Goal: Information Seeking & Learning: Learn about a topic

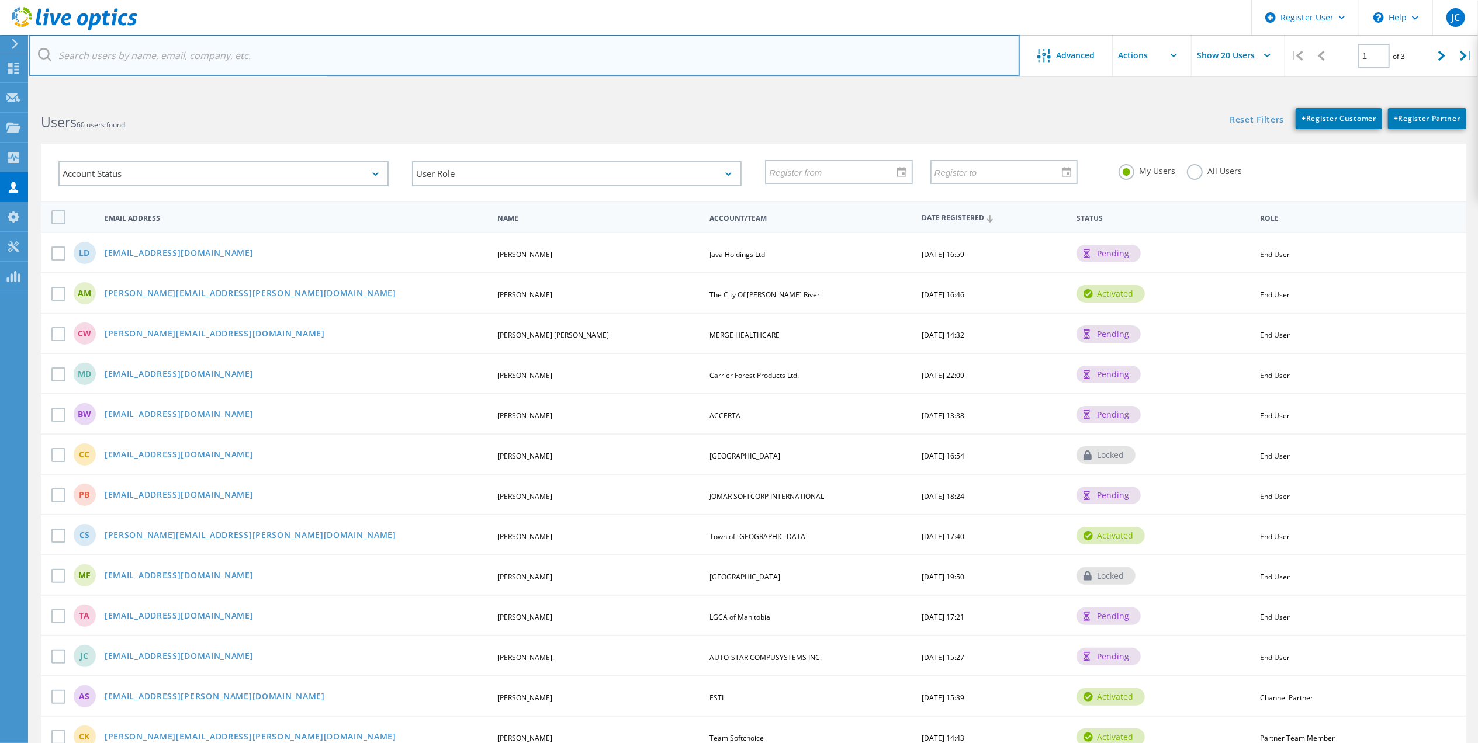
click at [249, 64] on input "text" at bounding box center [524, 55] width 990 height 41
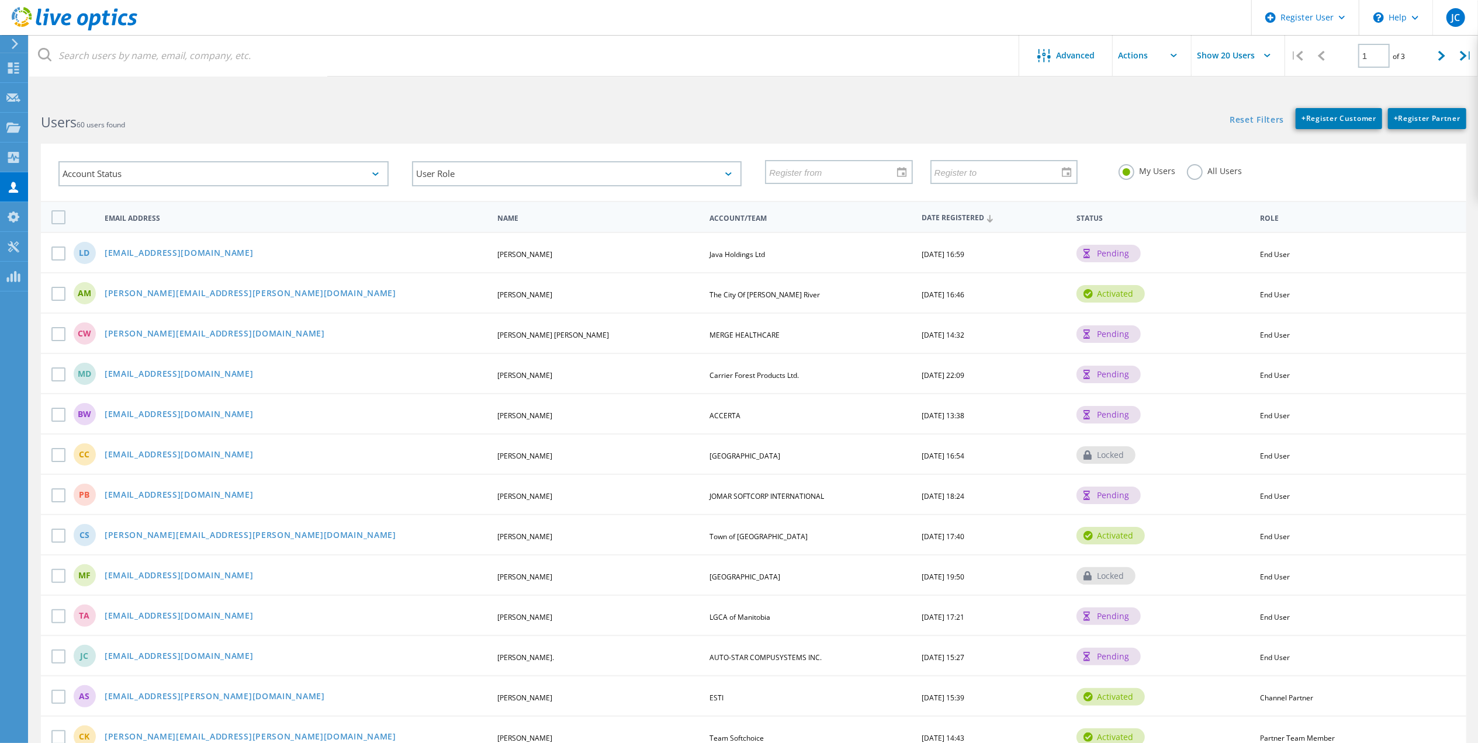
click at [1195, 183] on div "My Users All Users" at bounding box center [1284, 171] width 354 height 43
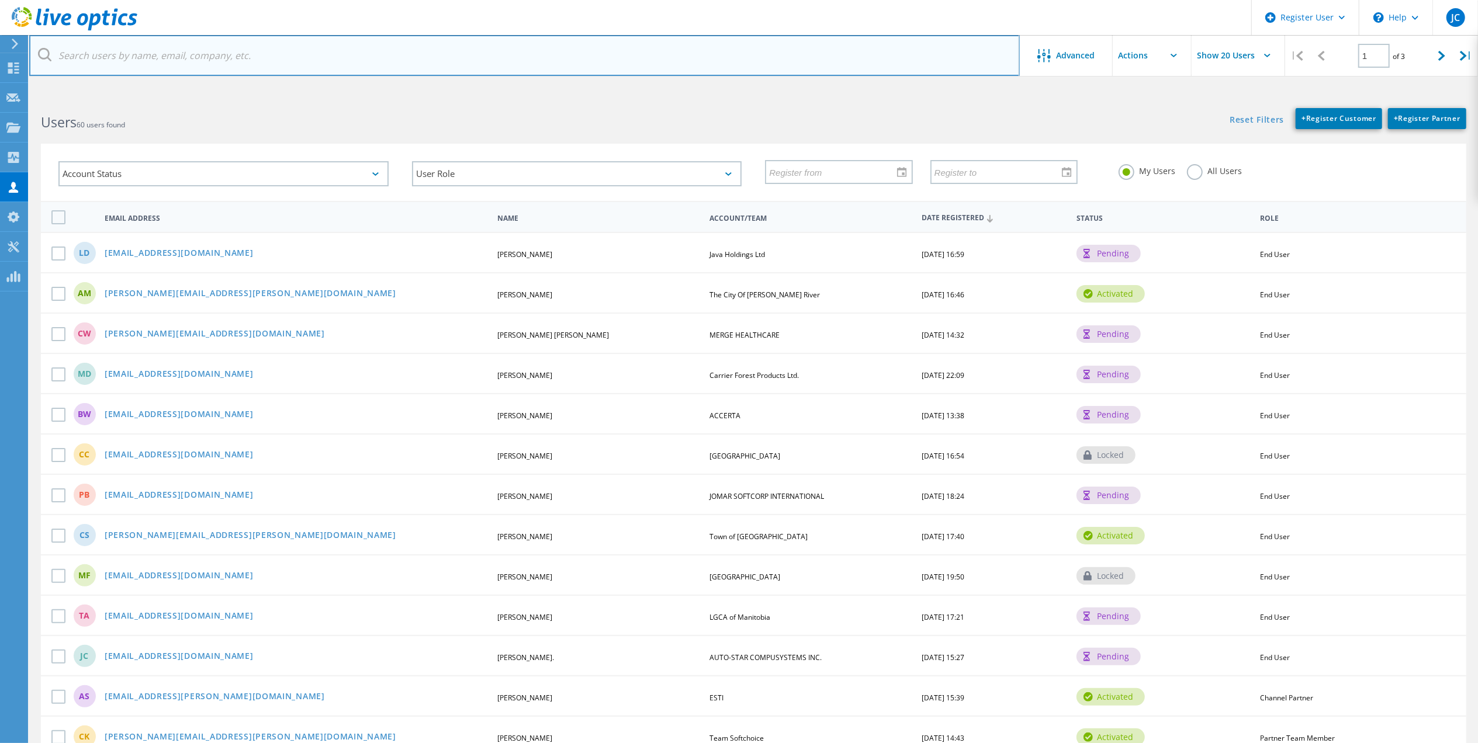
click at [439, 55] on input "text" at bounding box center [524, 55] width 990 height 41
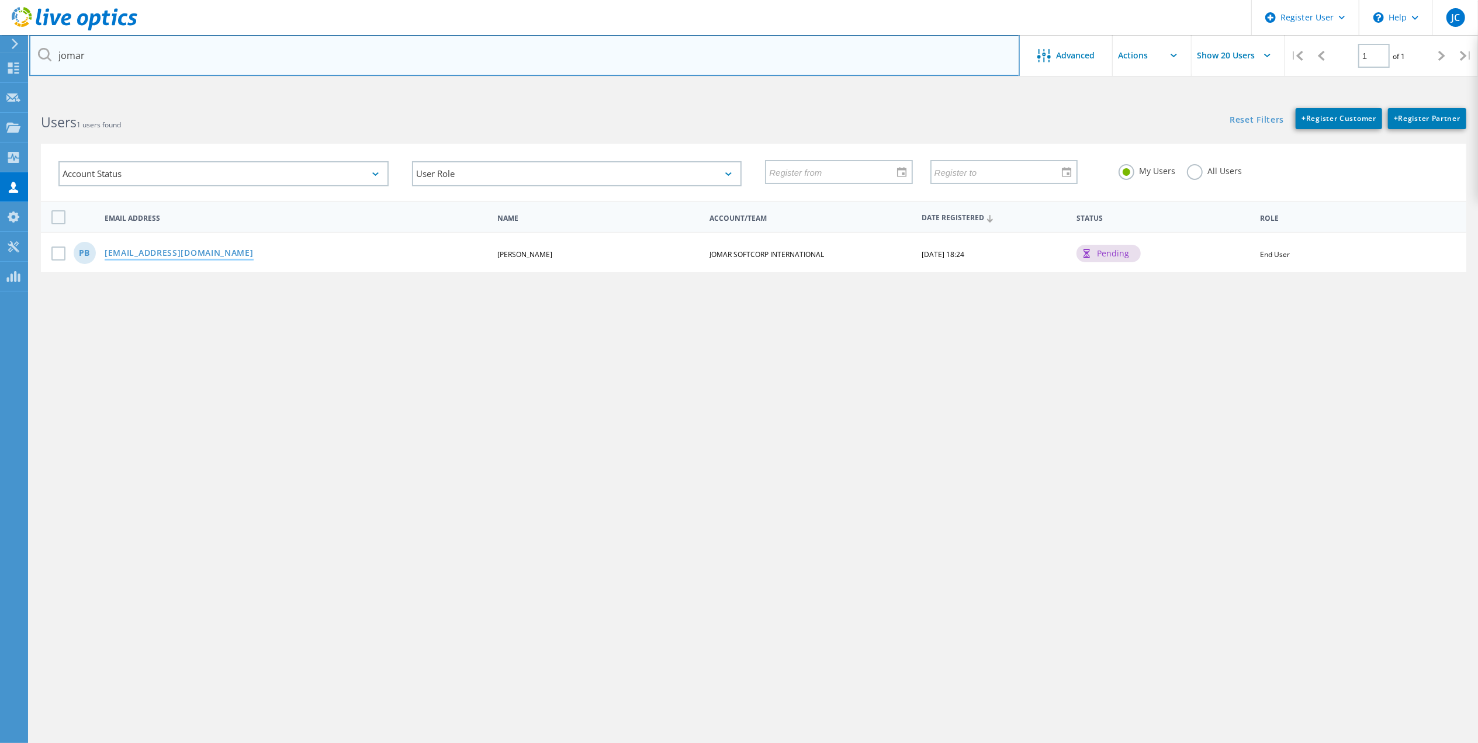
type input "jomar"
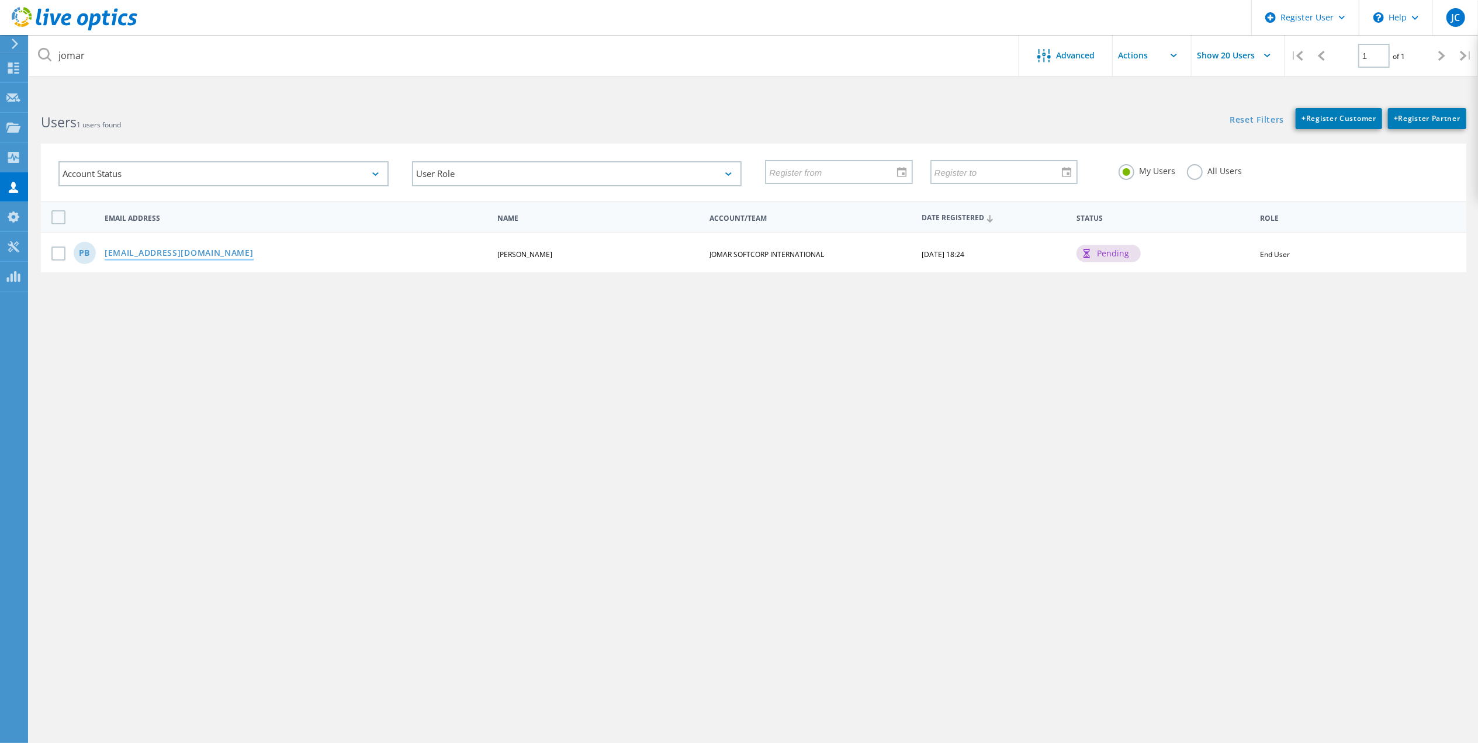
click at [160, 255] on link "[EMAIL_ADDRESS][DOMAIN_NAME]" at bounding box center [179, 254] width 149 height 10
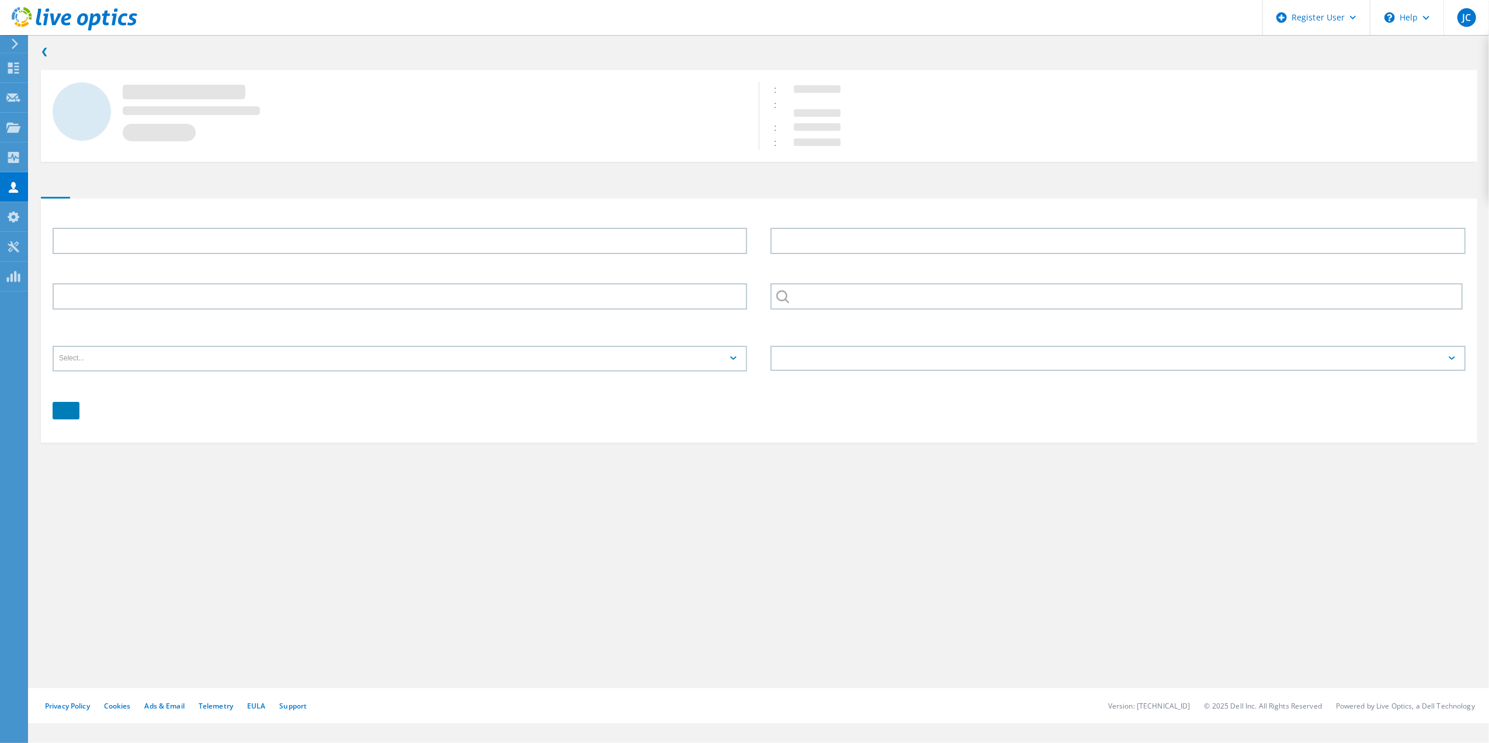
type input "Paul"
type input "Blasman"
type input "JOMAR SOFTCORP INTERNATIONAL"
type input "English"
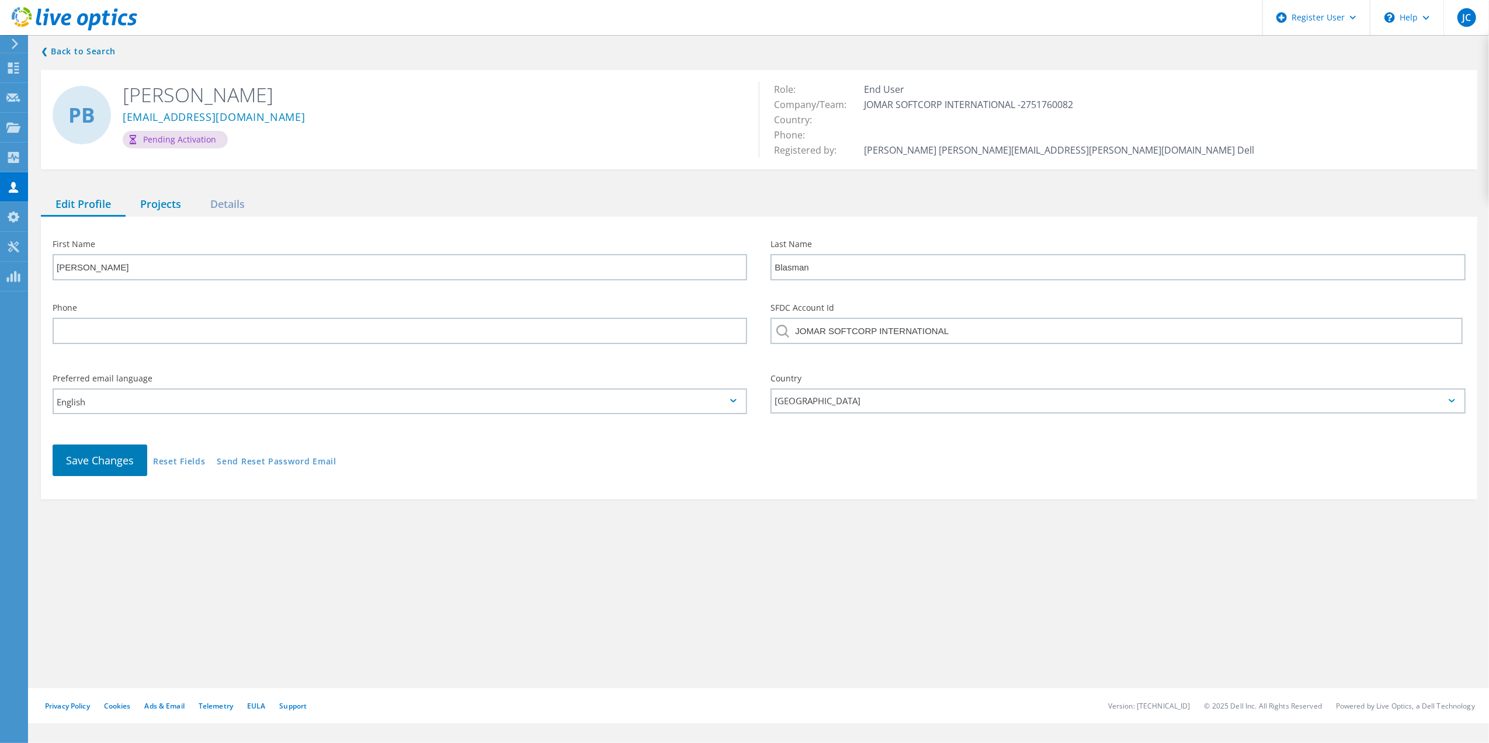
click at [193, 209] on div "Projects" at bounding box center [161, 205] width 70 height 24
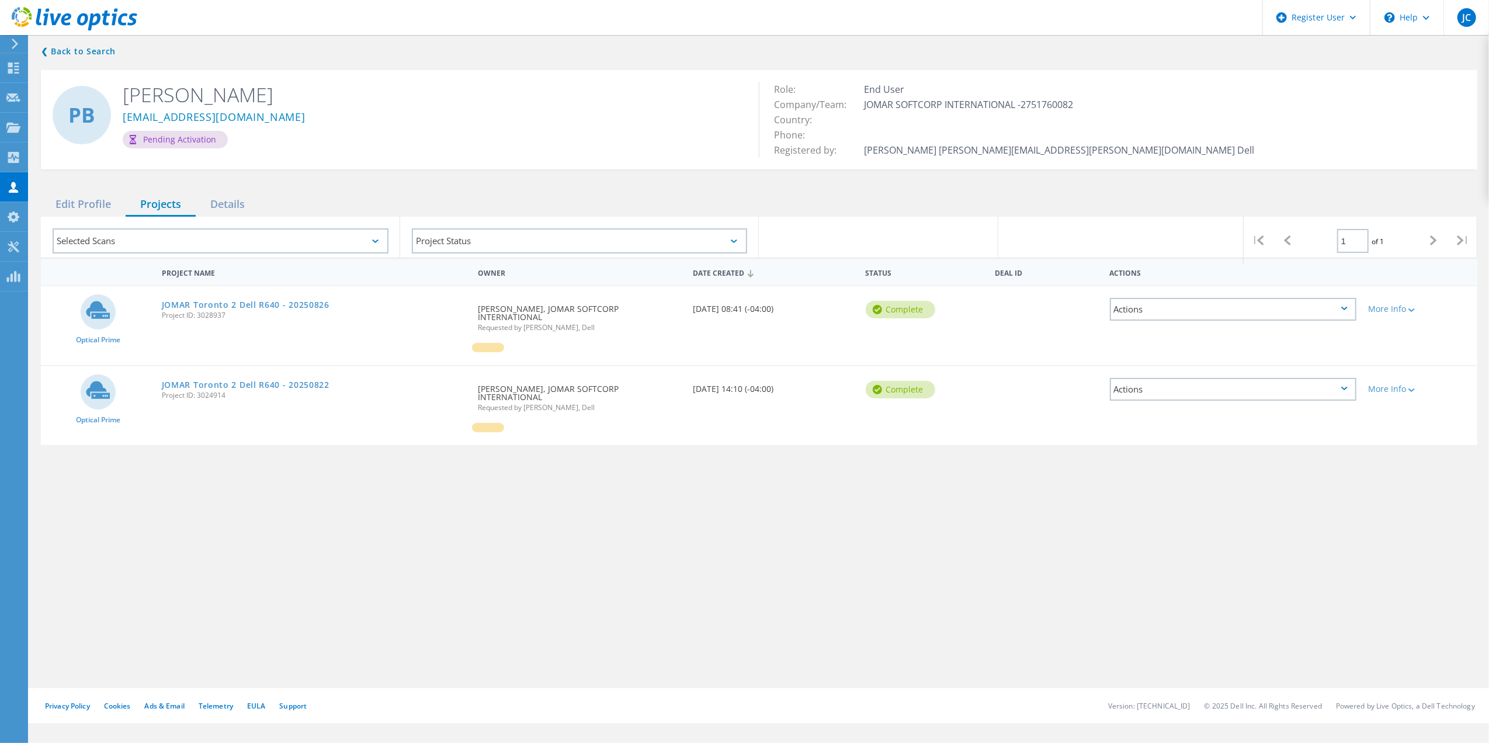
click at [475, 439] on div "Project Name Owner Date Created Status Deal Id Actions Optical Prime JOMAR Toro…" at bounding box center [759, 410] width 1437 height 304
click at [265, 305] on link "JOMAR Toronto 2 Dell R640 - 20250826" at bounding box center [246, 305] width 168 height 8
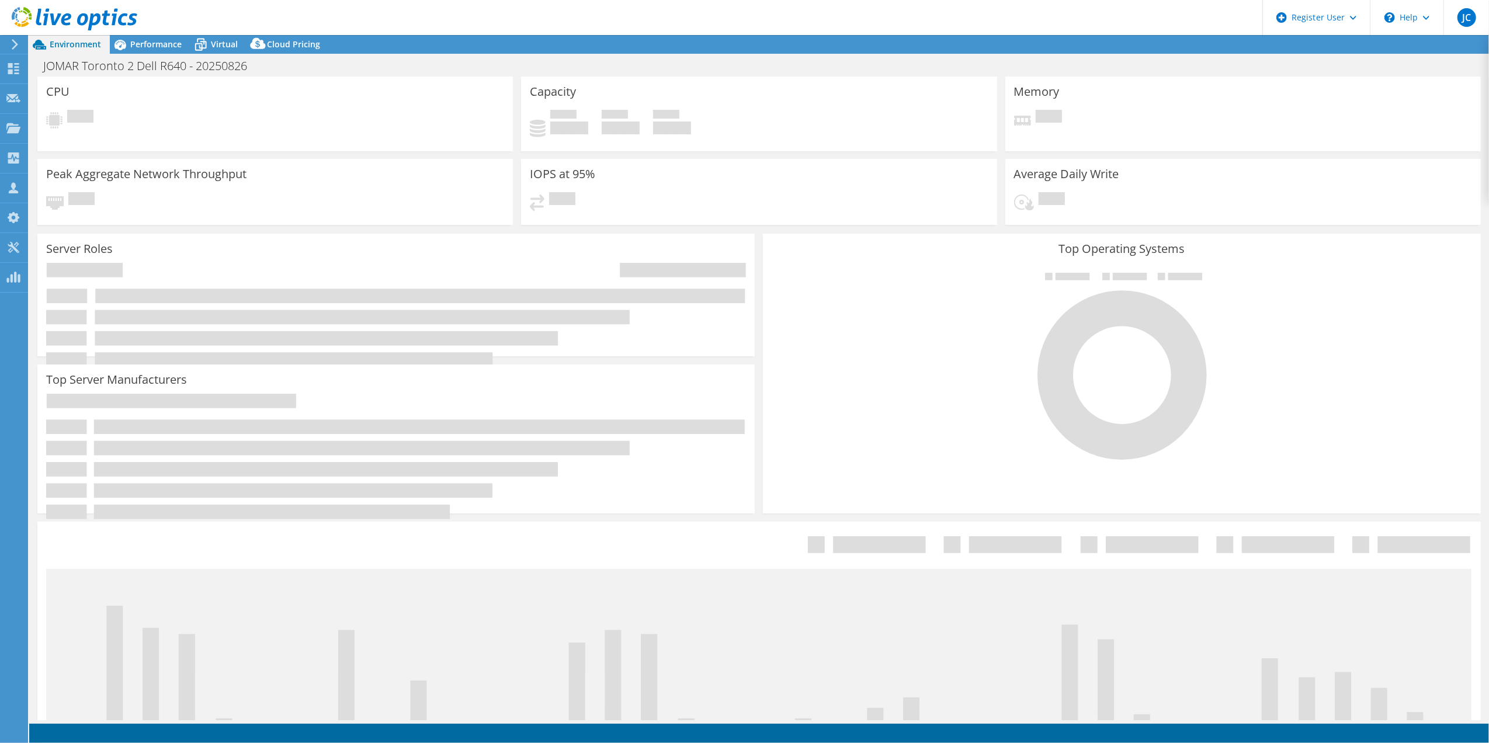
select select "USD"
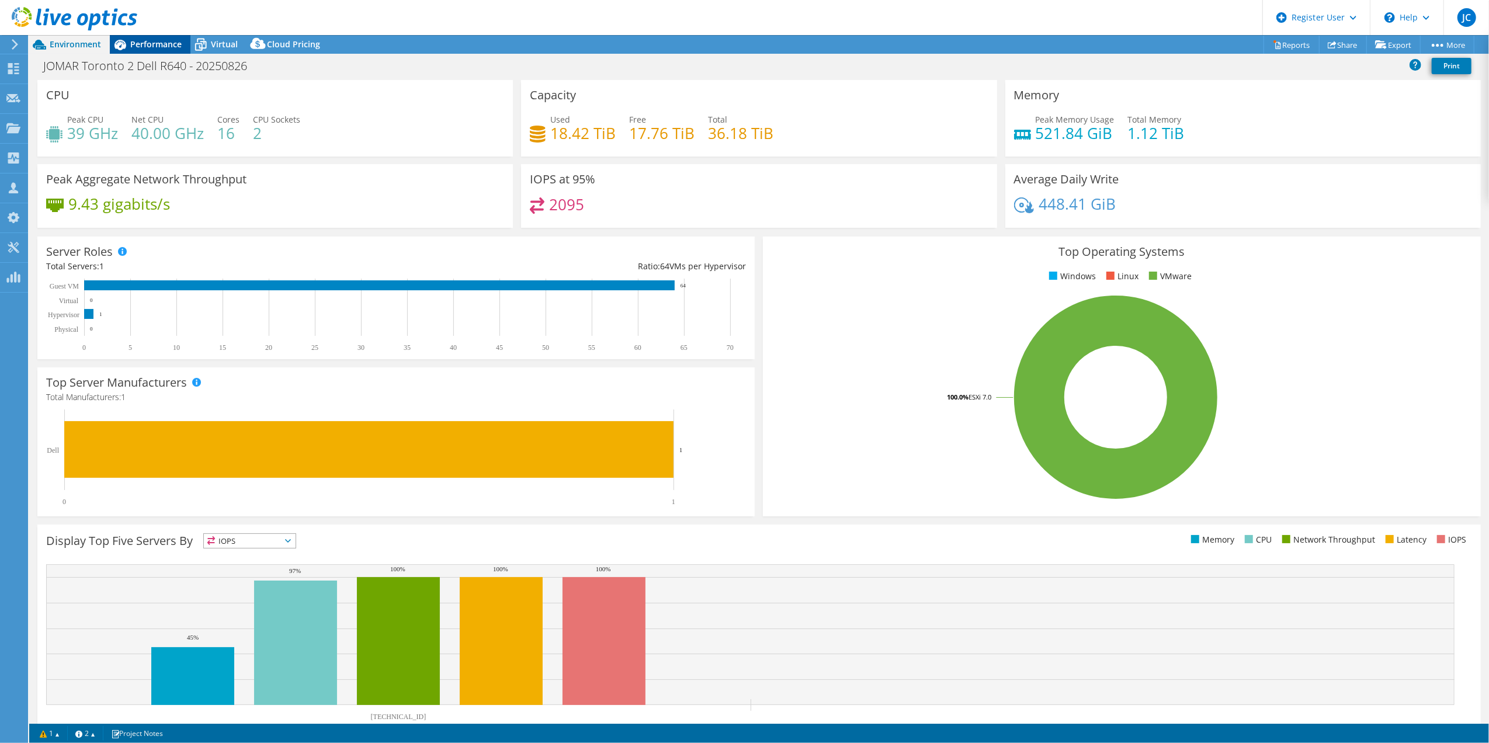
click at [158, 47] on span "Performance" at bounding box center [155, 44] width 51 height 11
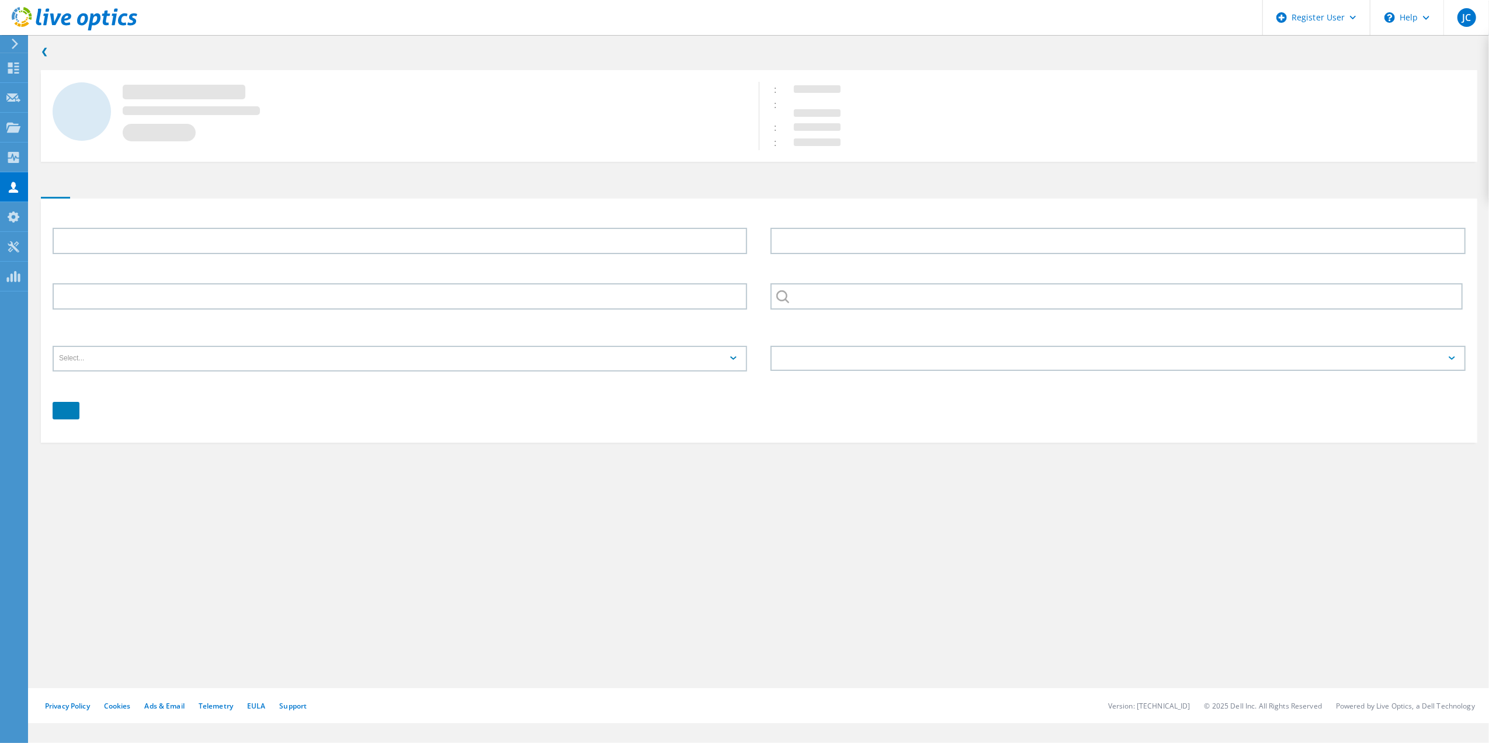
type input "[PERSON_NAME]"
type input "Blasman"
type input "JOMAR SOFTCORP INTERNATIONAL"
type input "English"
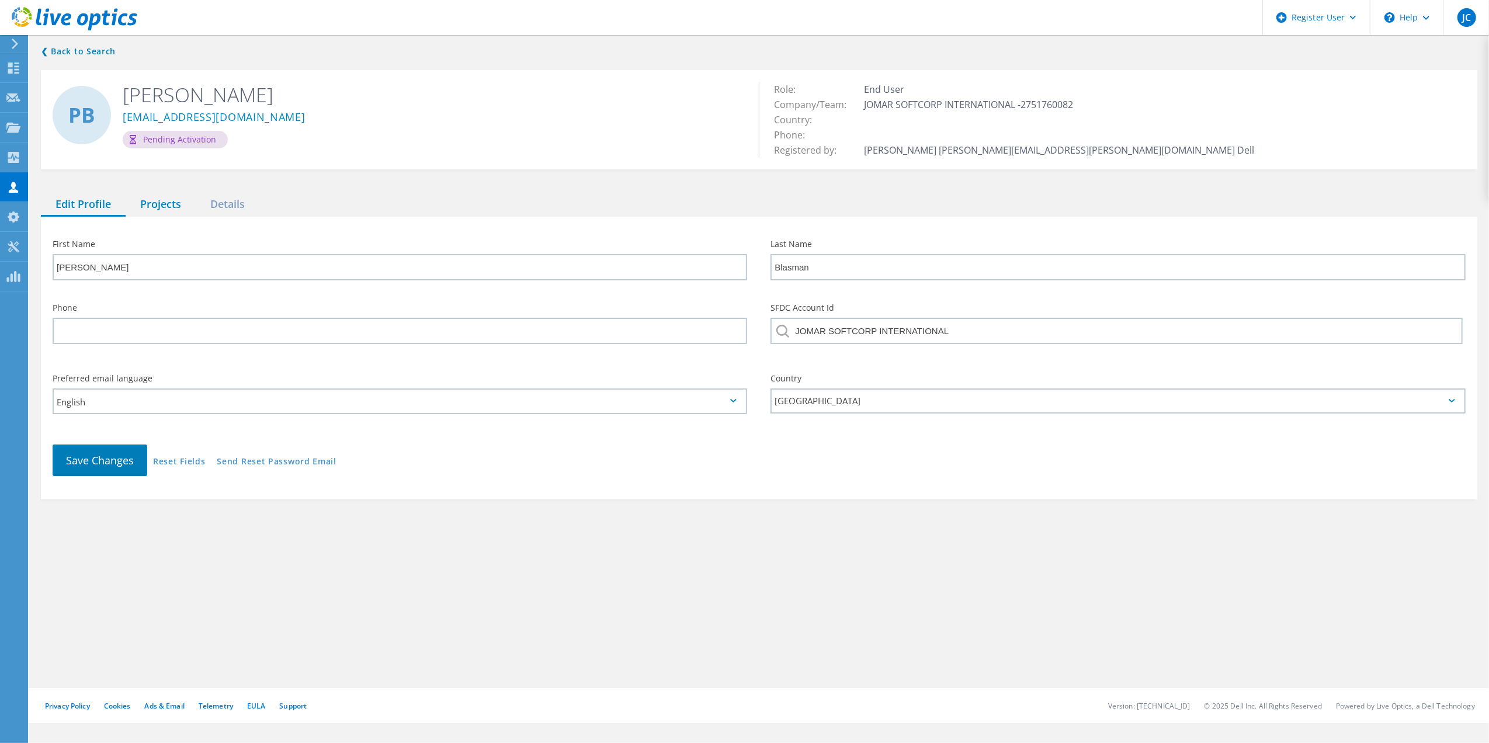
click at [160, 204] on div "Projects" at bounding box center [161, 205] width 70 height 24
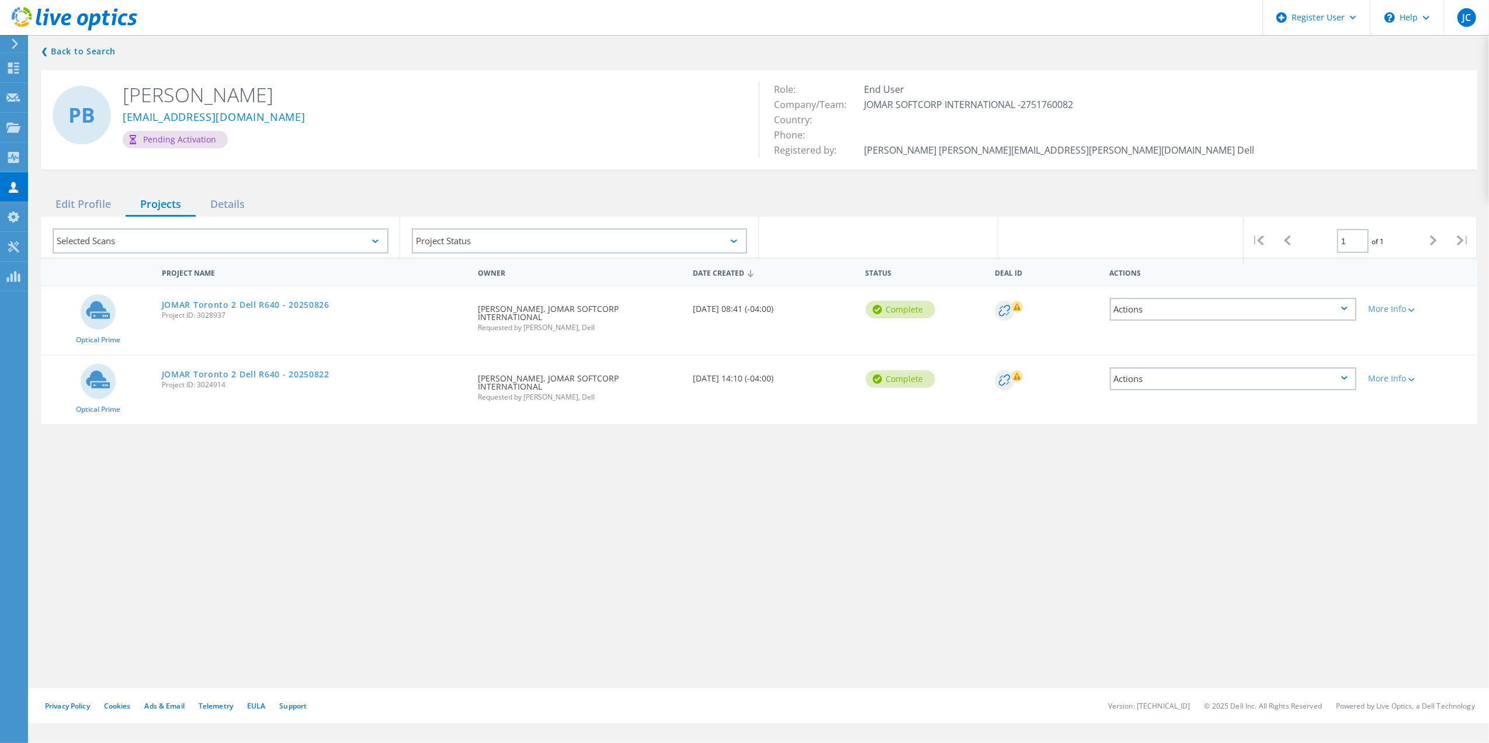
click at [230, 316] on span "Project ID: 3028937" at bounding box center [314, 315] width 304 height 7
click at [234, 311] on div "JOMAR Toronto 2 Dell R640 - 20250826 Project ID: 3028937" at bounding box center [314, 308] width 316 height 44
click at [237, 302] on link "JOMAR Toronto 2 Dell R640 - 20250826" at bounding box center [246, 305] width 168 height 8
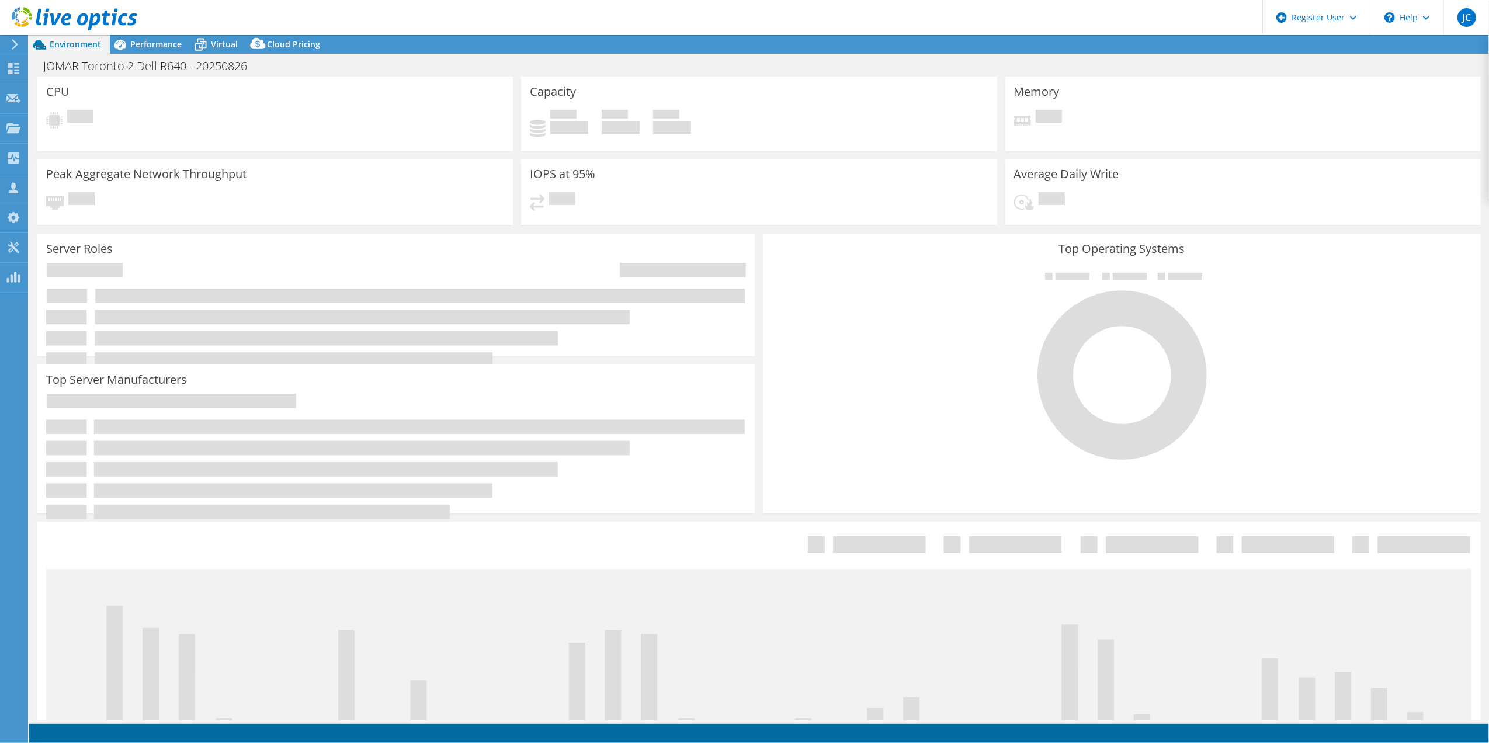
select select "USD"
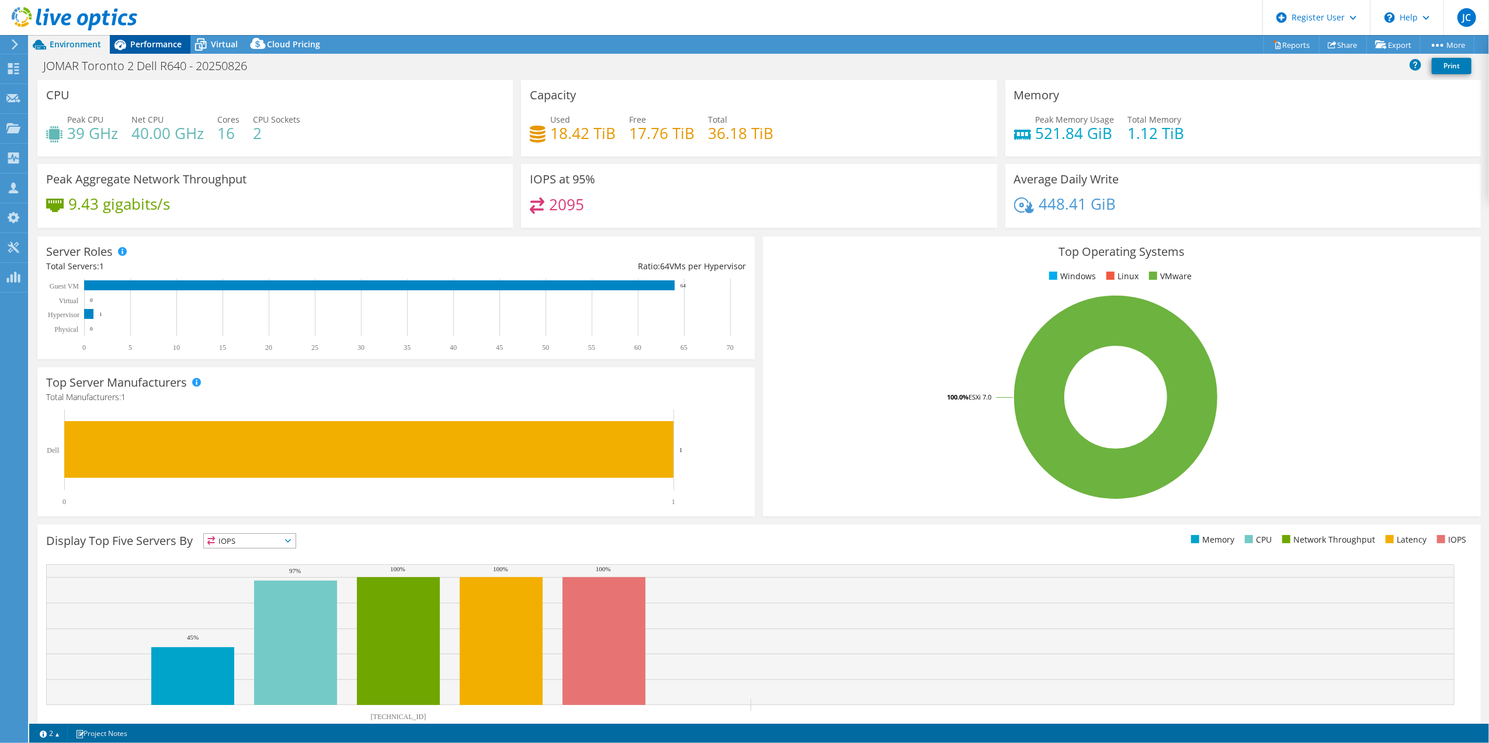
click at [132, 44] on span "Performance" at bounding box center [155, 44] width 51 height 11
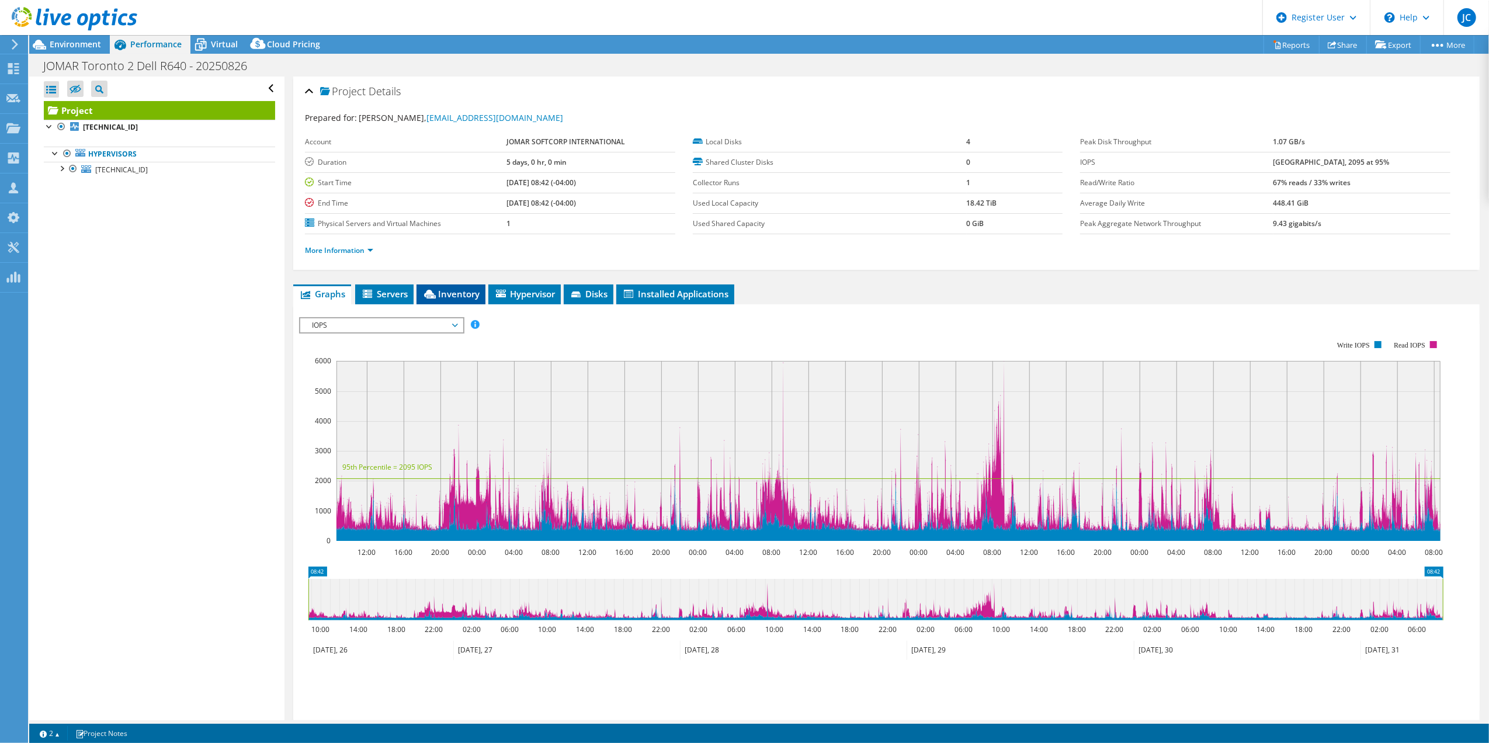
click at [440, 298] on span "Inventory" at bounding box center [450, 294] width 57 height 12
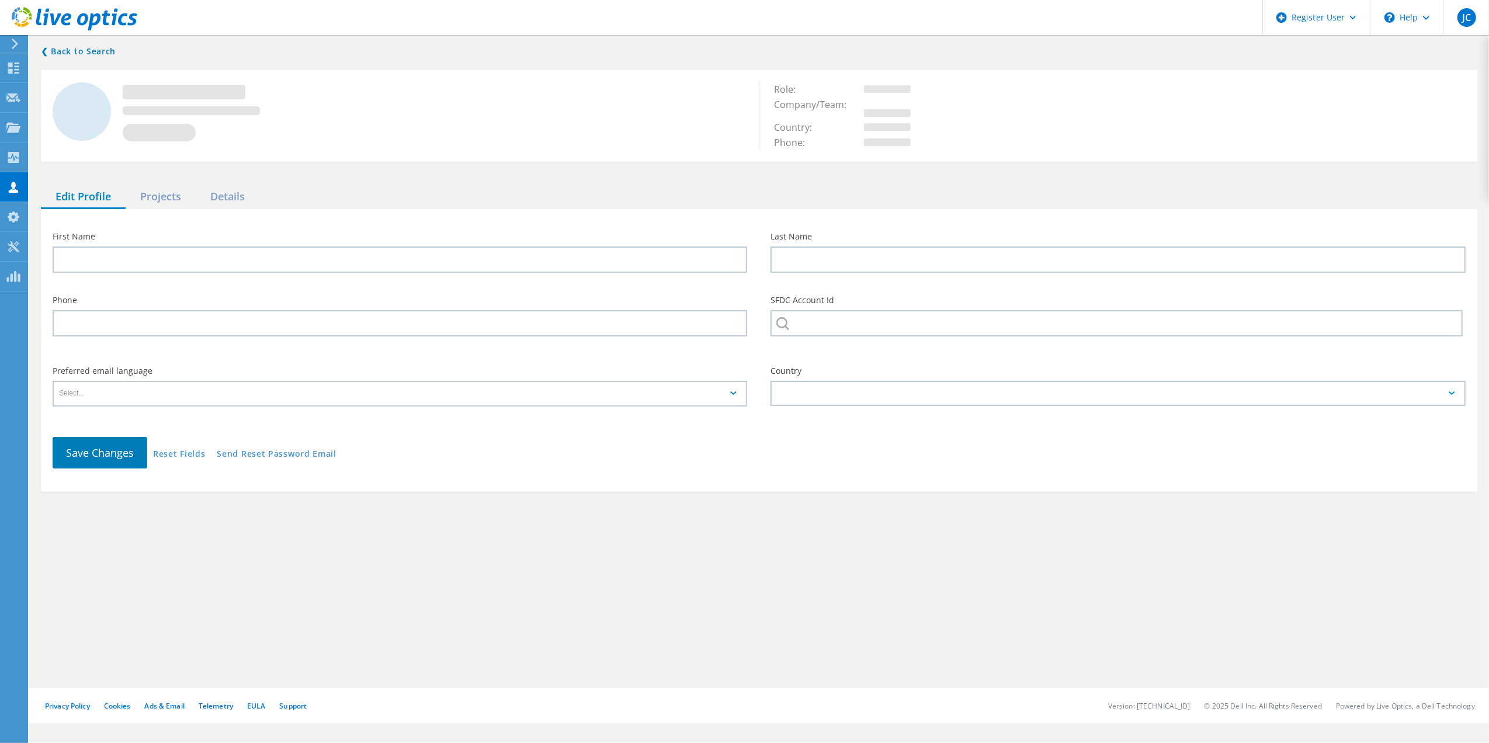
type input "[PERSON_NAME]"
type input "Blasman"
type input "JOMAR SOFTCORP INTERNATIONAL"
type input "English"
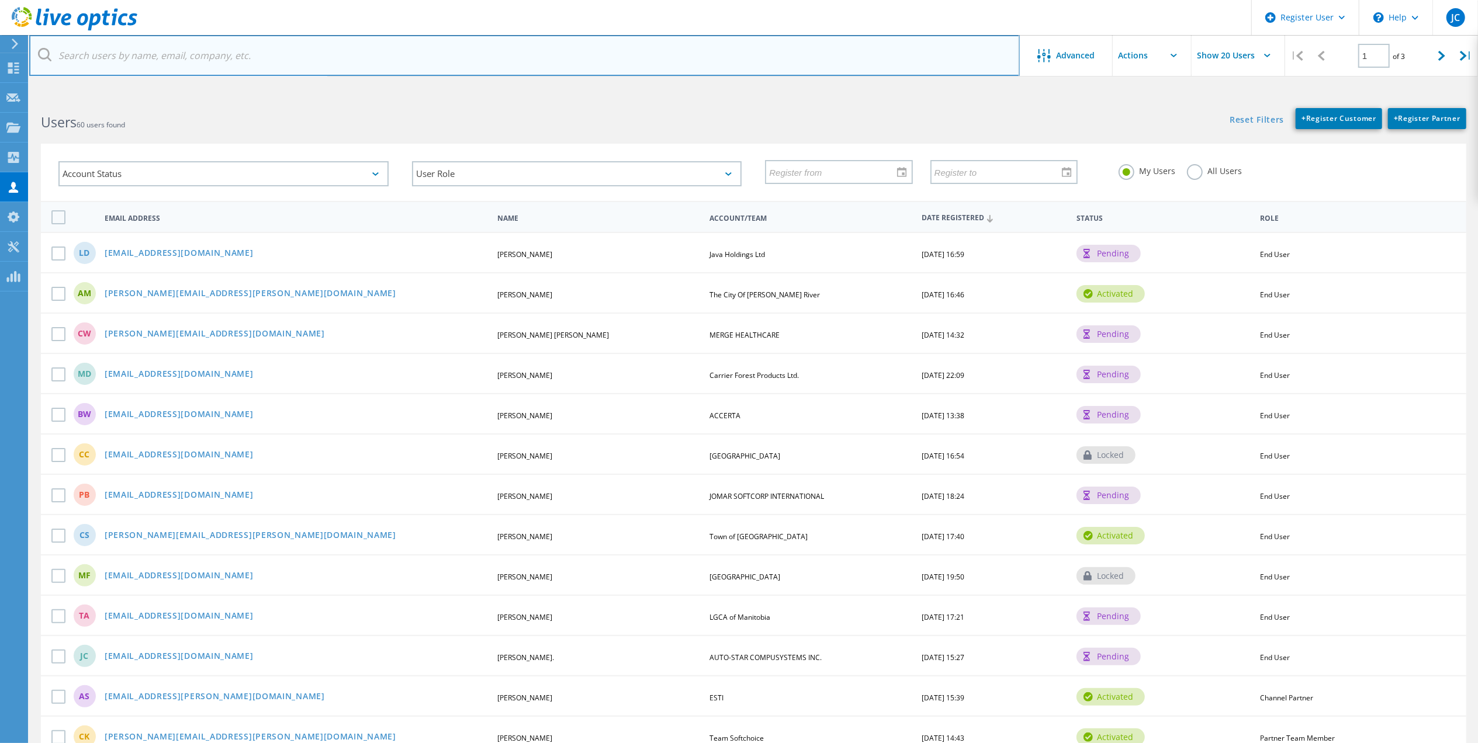
click at [209, 73] on input "text" at bounding box center [524, 55] width 990 height 41
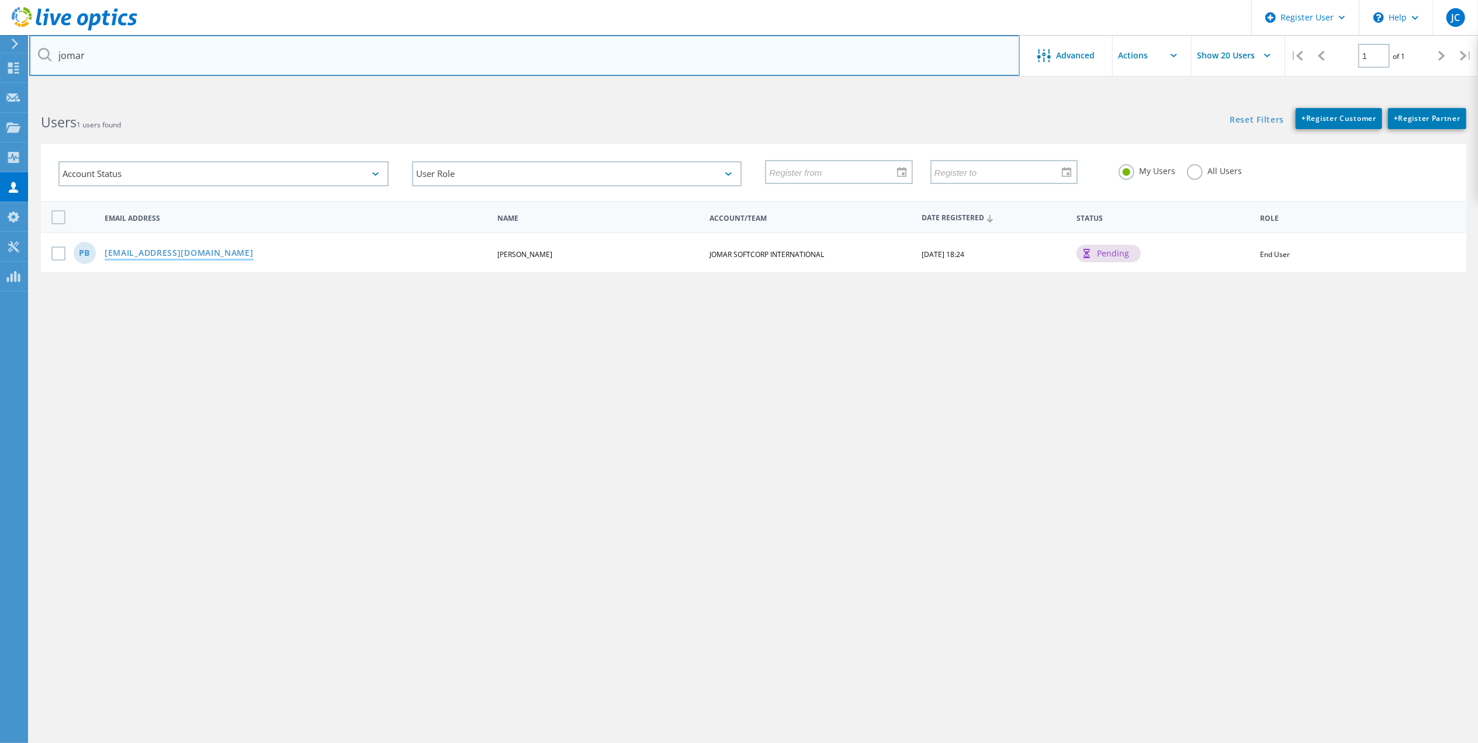
type input "jomar"
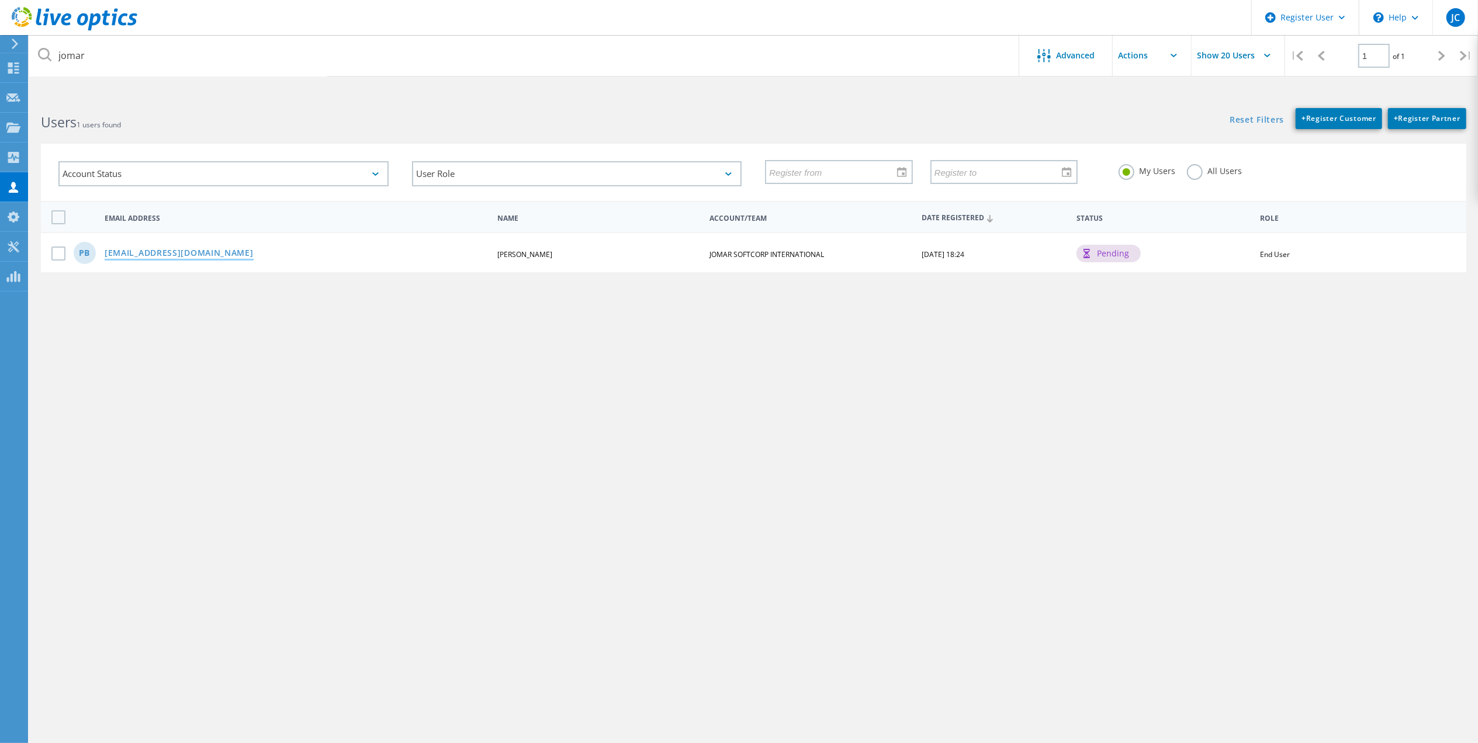
click at [162, 251] on link "[EMAIL_ADDRESS][DOMAIN_NAME]" at bounding box center [179, 254] width 149 height 10
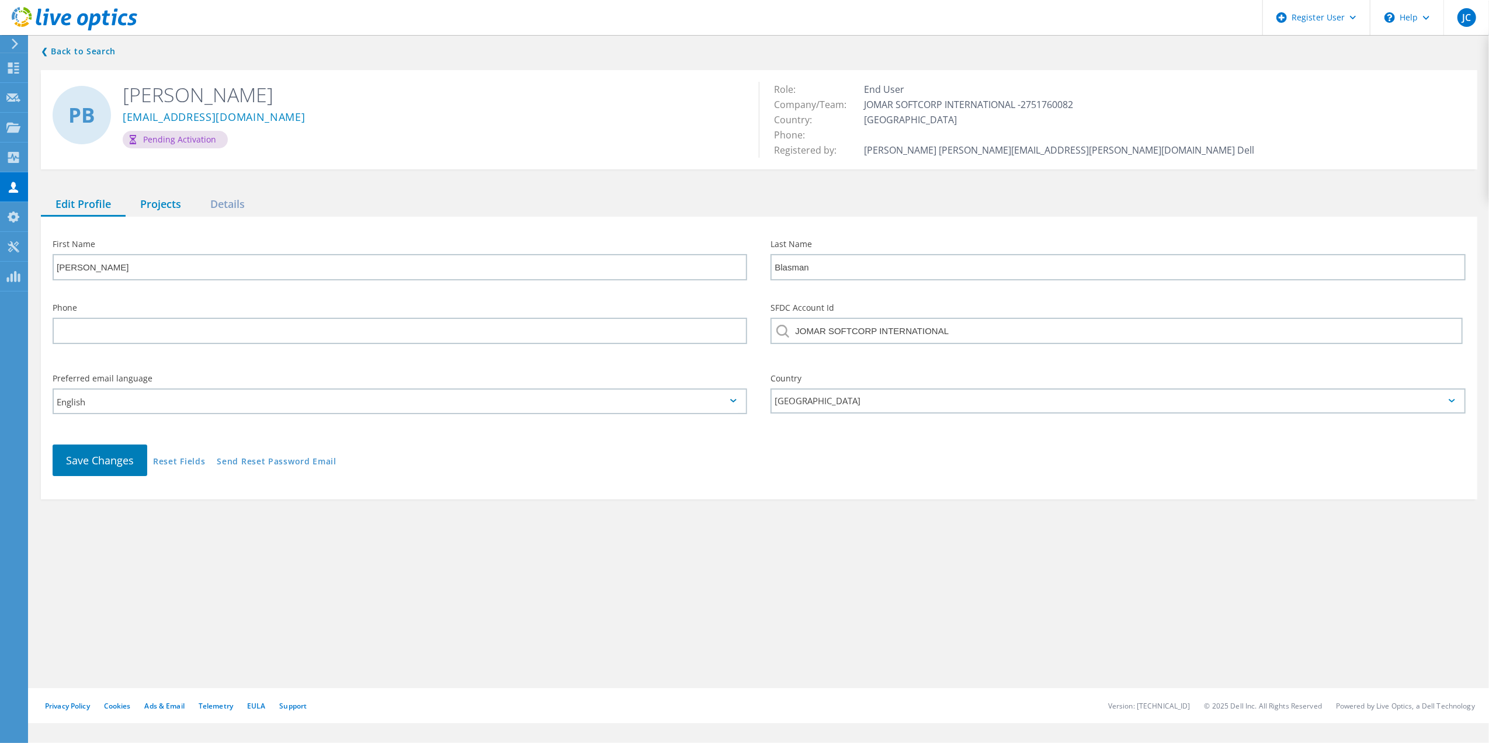
click at [161, 205] on div "Projects" at bounding box center [161, 205] width 70 height 24
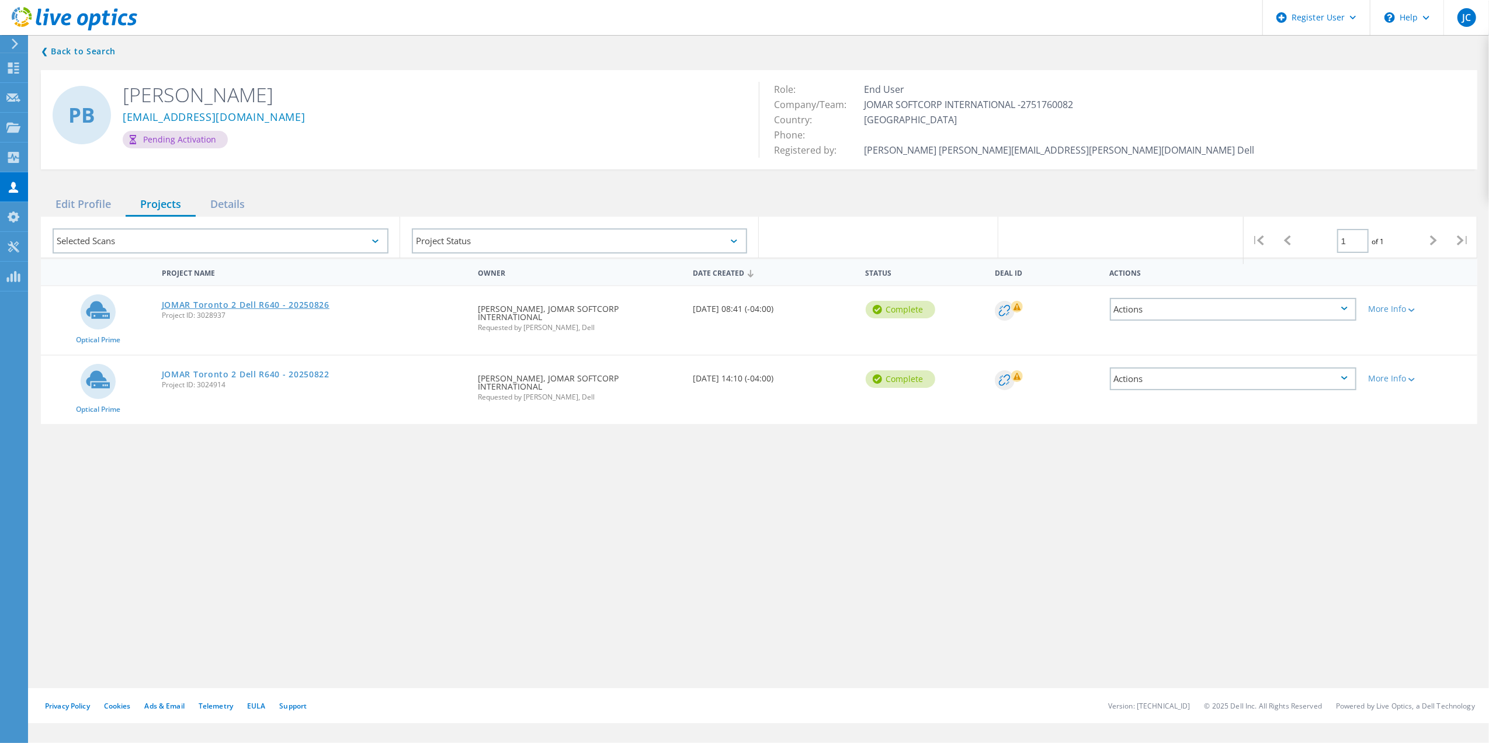
click at [242, 307] on link "JOMAR Toronto 2 Dell R640 - 20250826" at bounding box center [246, 305] width 168 height 8
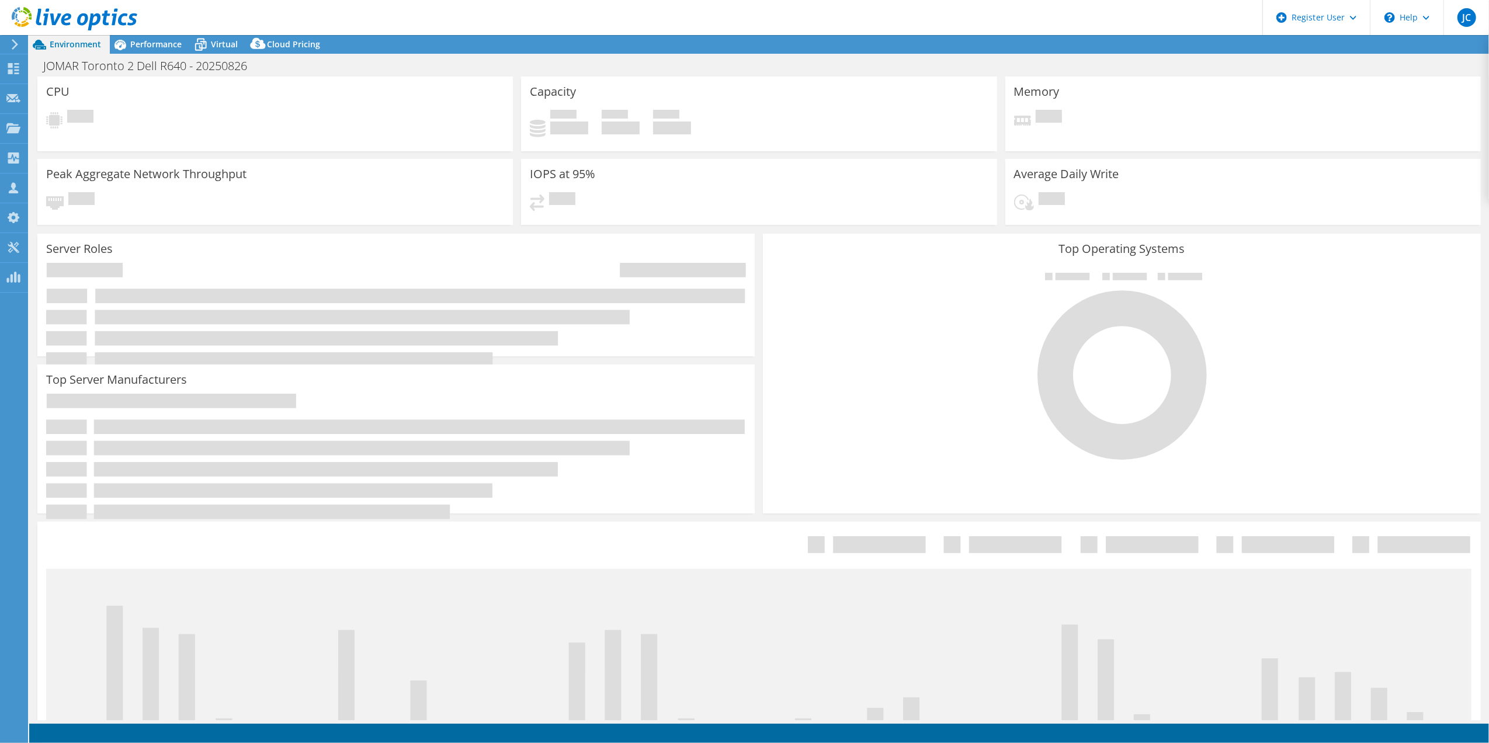
select select "USD"
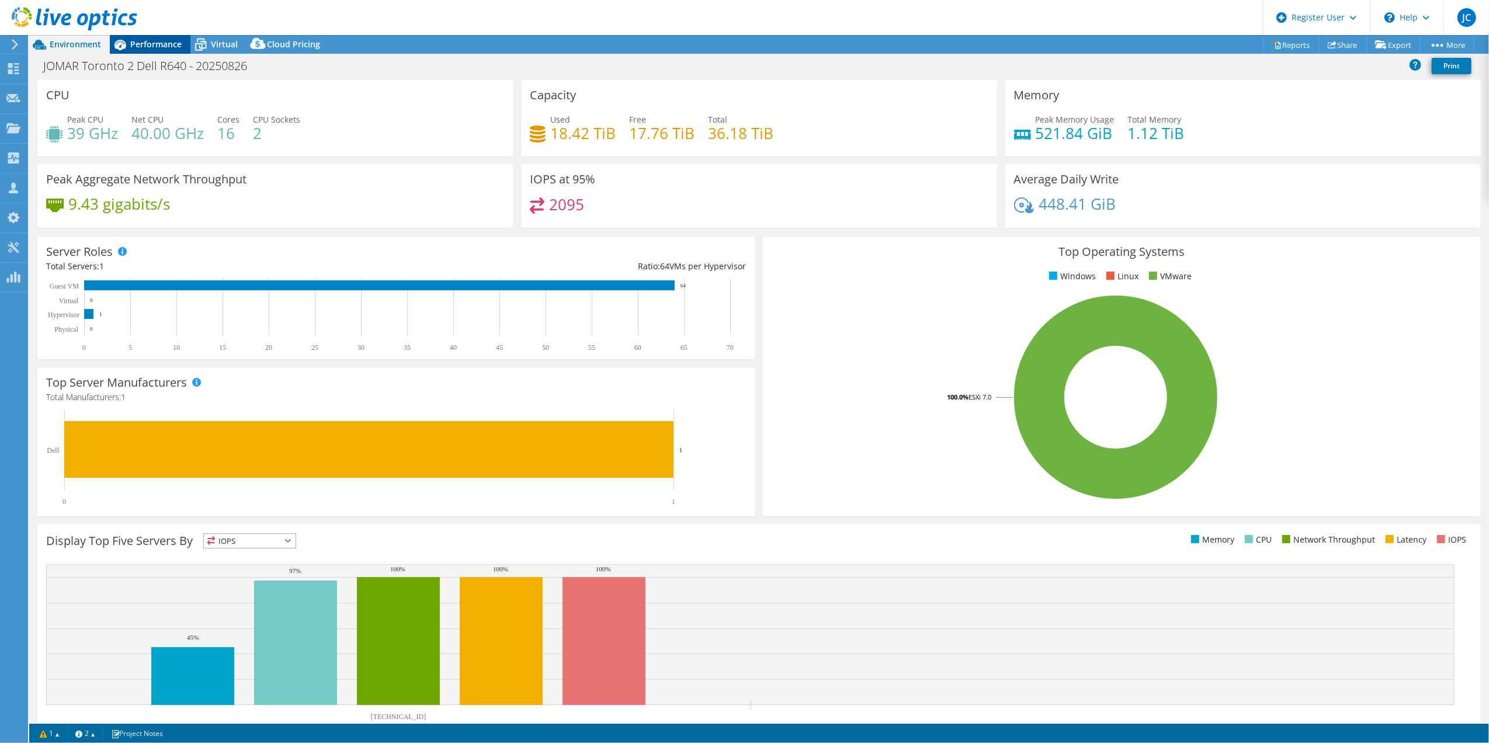
click at [155, 42] on span "Performance" at bounding box center [155, 44] width 51 height 11
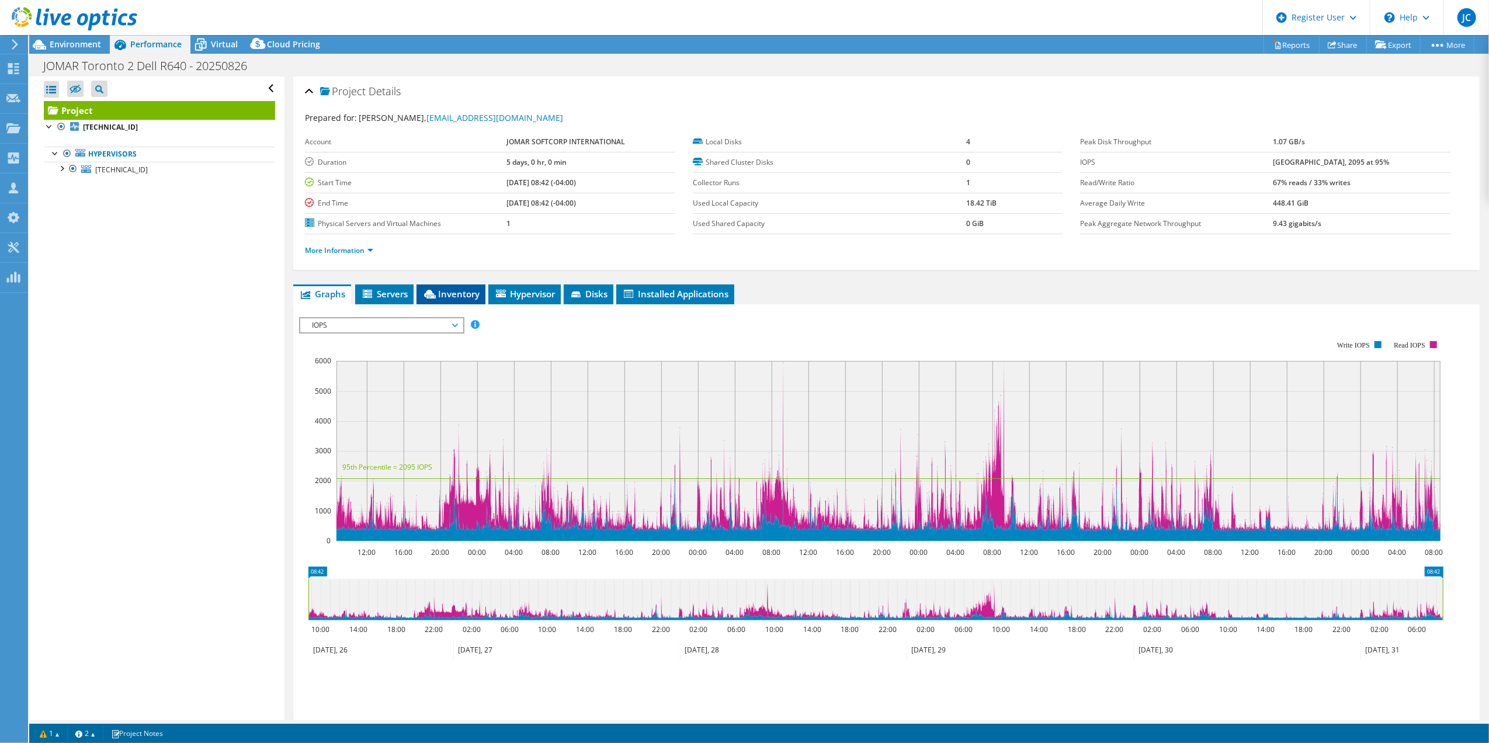
click at [433, 300] on span "Inventory" at bounding box center [450, 294] width 57 height 12
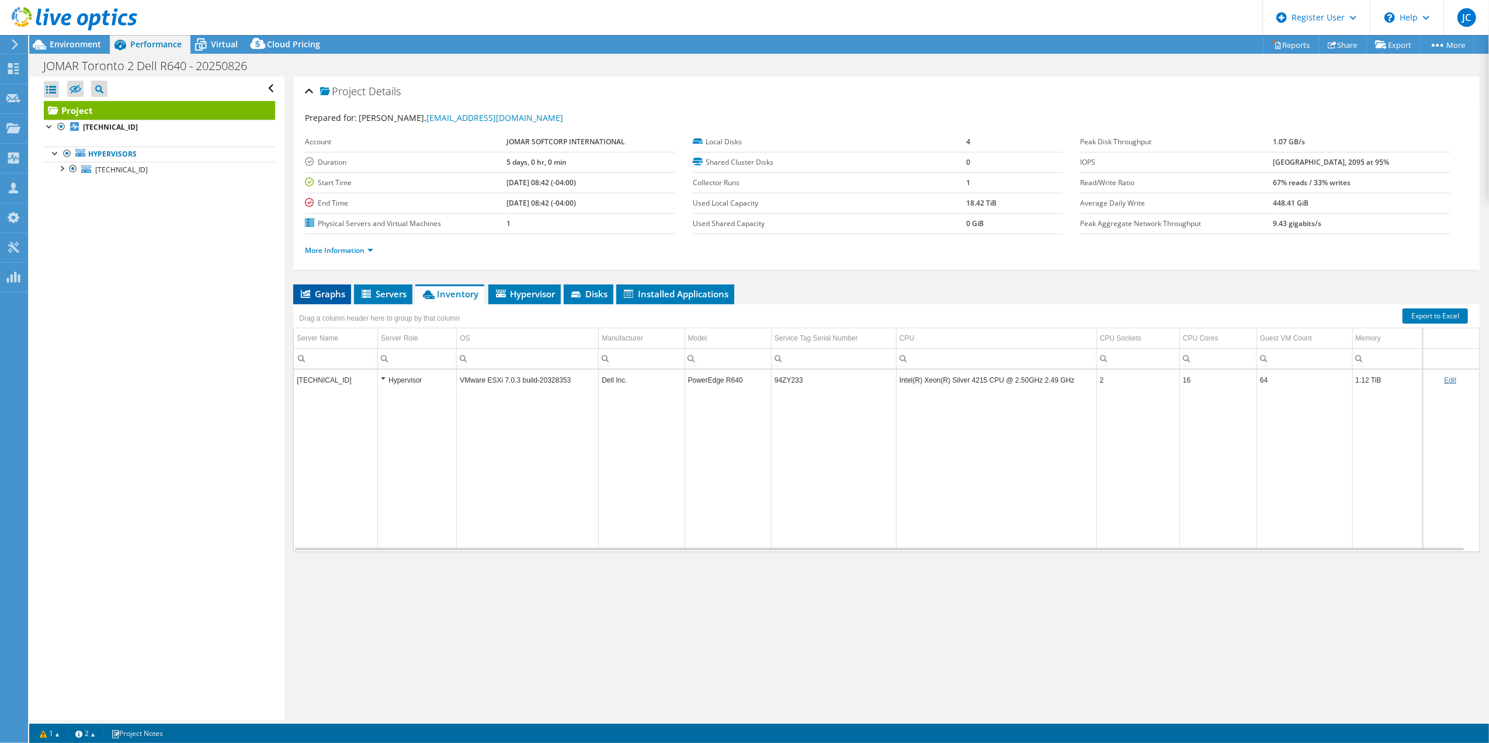
click at [337, 295] on span "Graphs" at bounding box center [322, 294] width 46 height 12
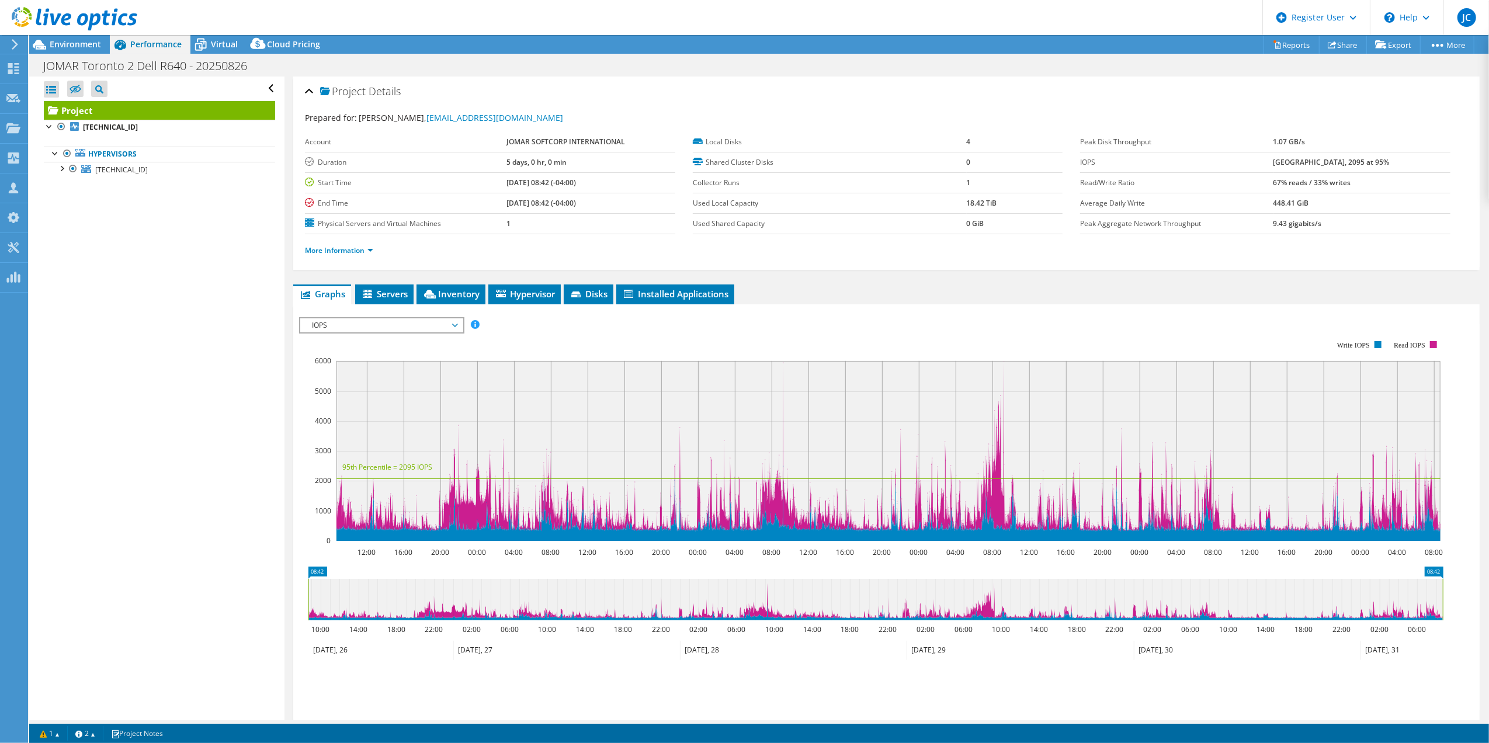
click at [365, 323] on span "IOPS" at bounding box center [381, 325] width 150 height 14
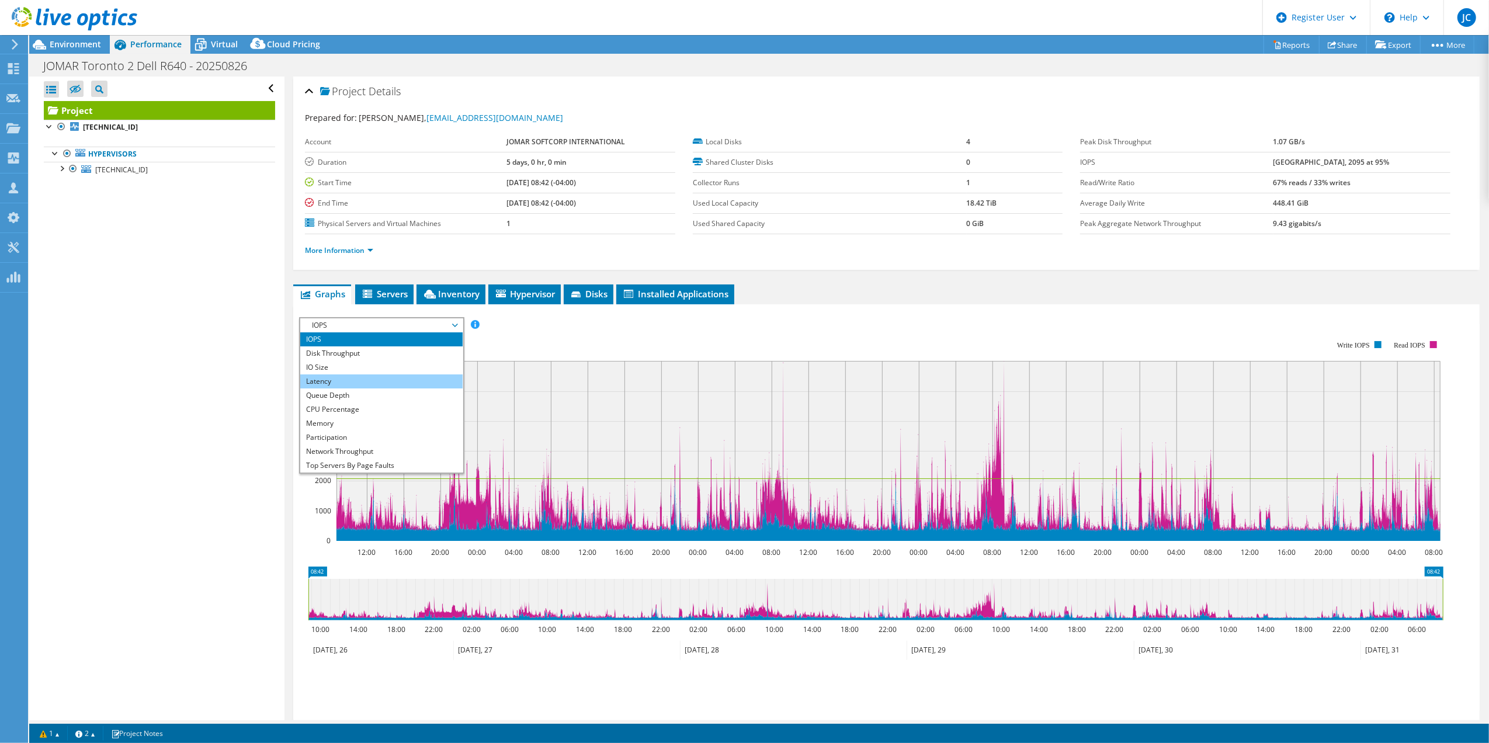
click at [365, 380] on li "Latency" at bounding box center [381, 382] width 162 height 14
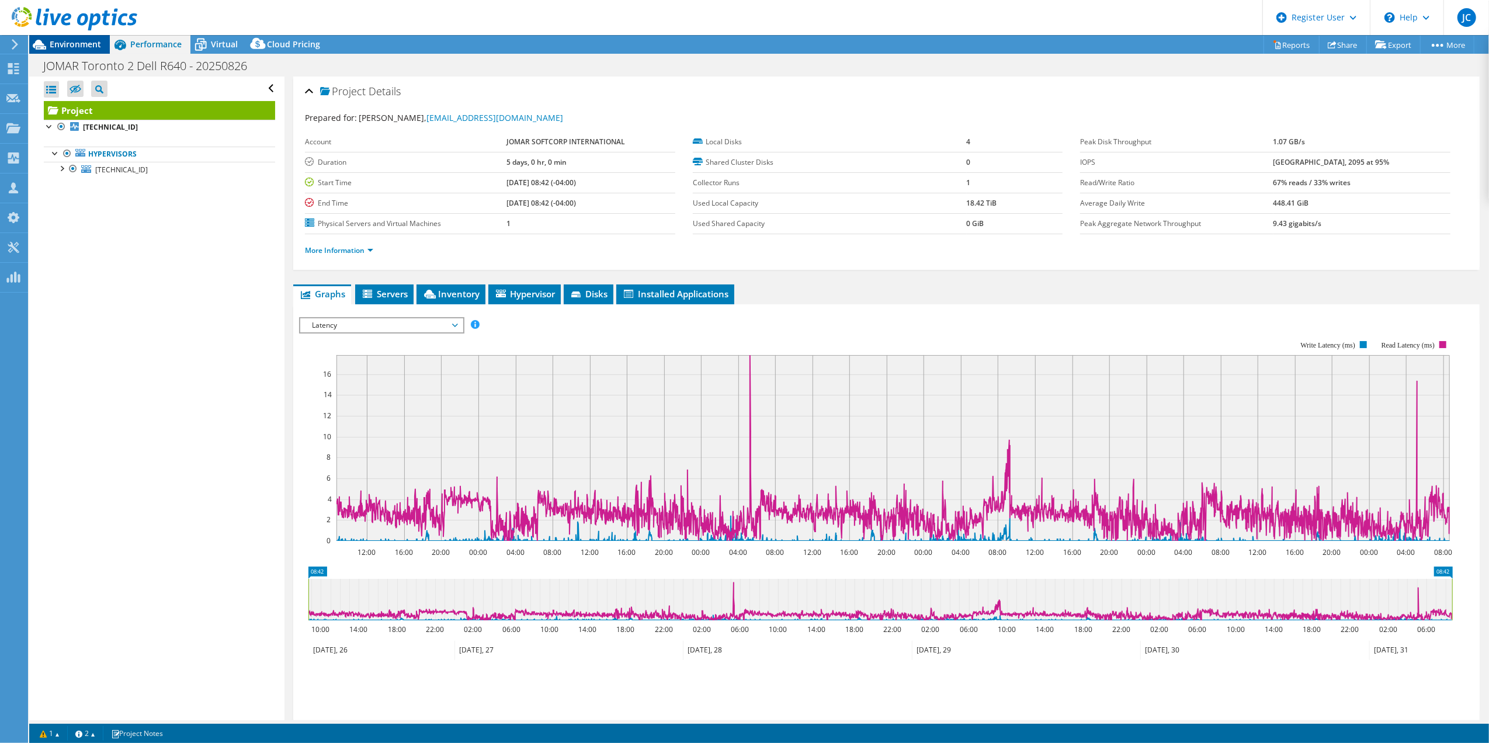
click at [92, 50] on div "Environment" at bounding box center [69, 44] width 81 height 19
